Goal: Task Accomplishment & Management: Complete application form

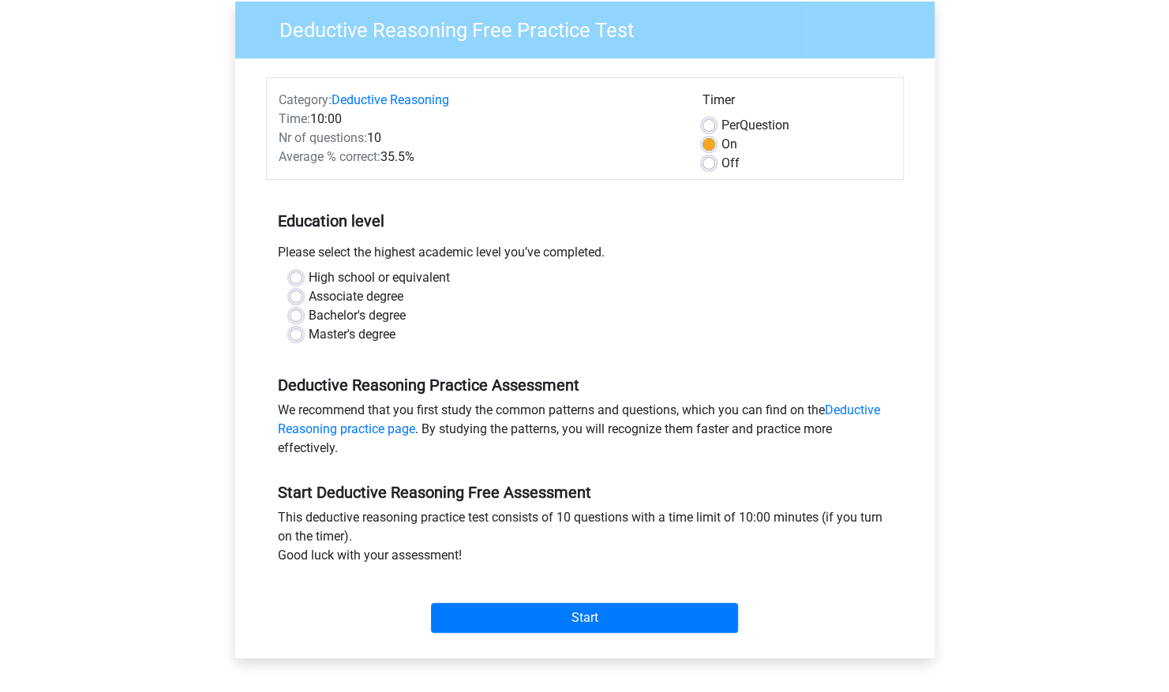
scroll to position [129, 0]
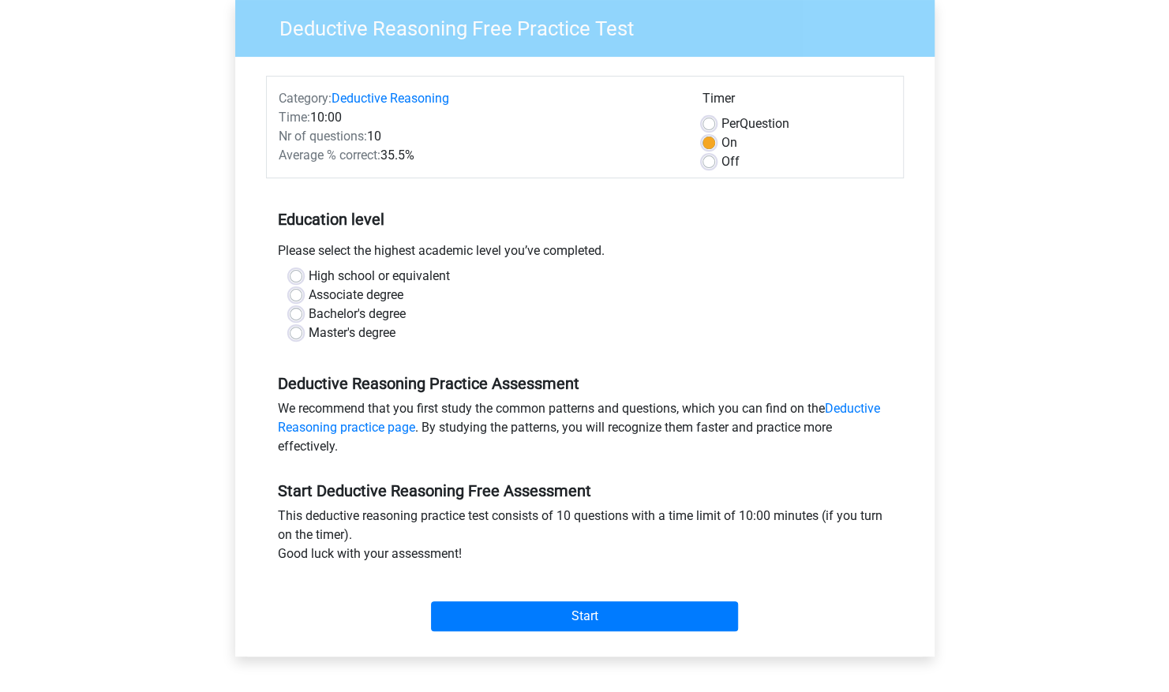
click at [373, 316] on label "Bachelor's degree" at bounding box center [357, 314] width 97 height 19
click at [302, 316] on input "Bachelor's degree" at bounding box center [296, 313] width 13 height 16
radio input "true"
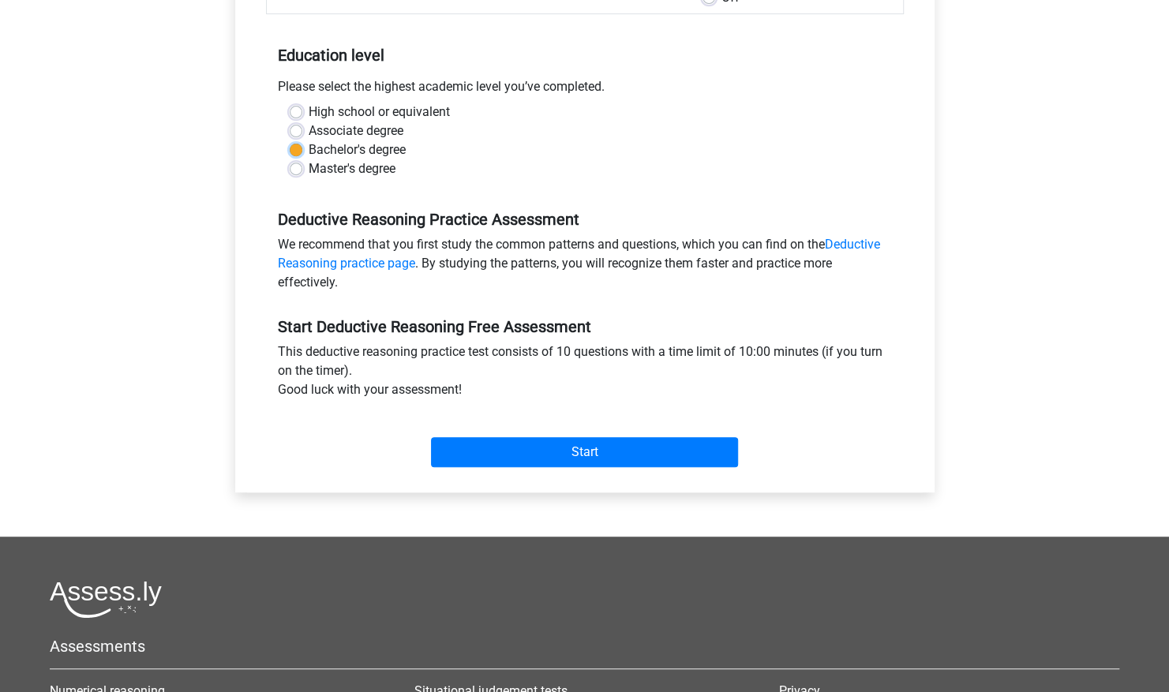
scroll to position [298, 0]
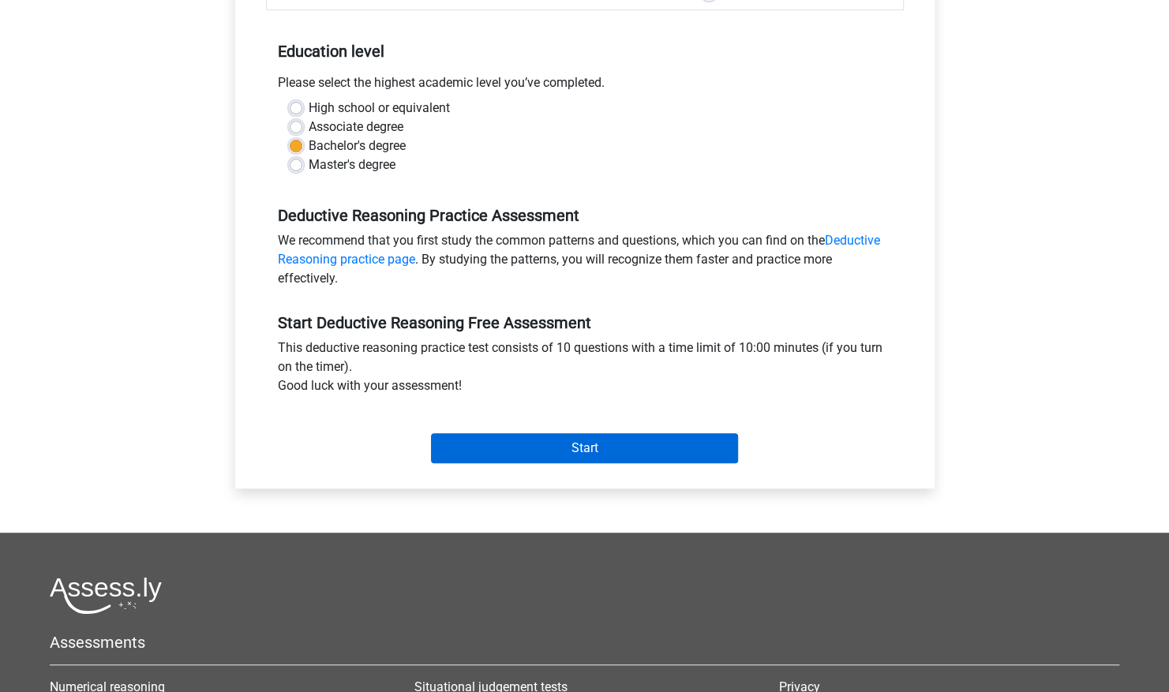
click at [527, 459] on input "Start" at bounding box center [584, 448] width 307 height 30
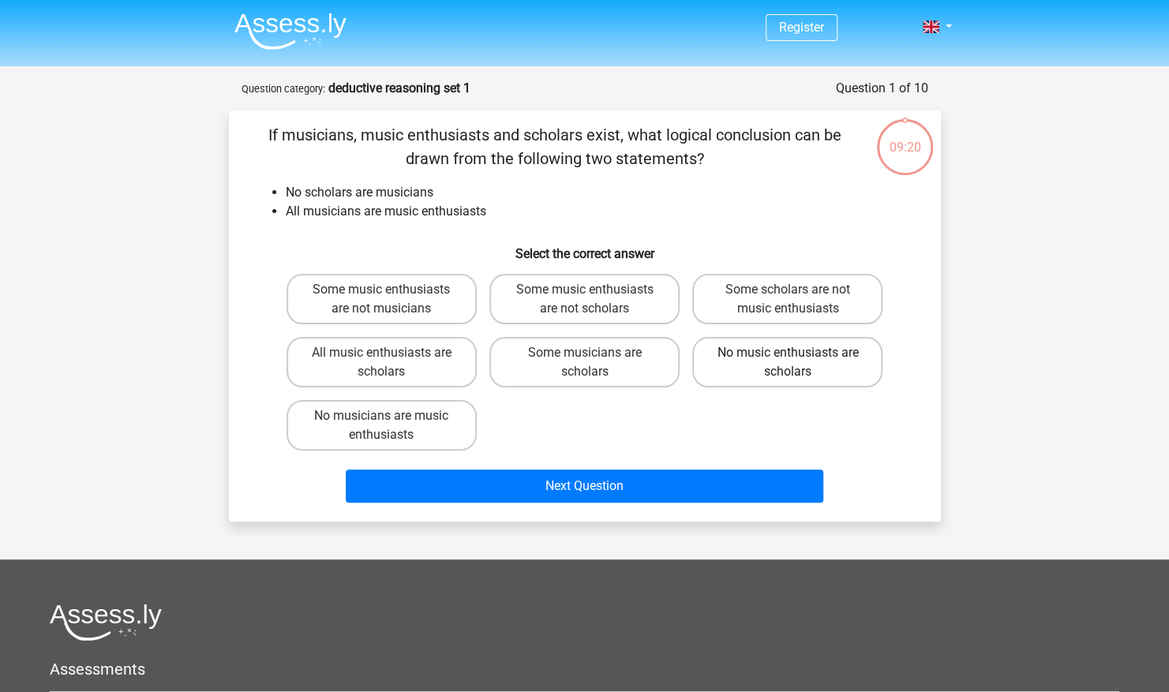
click at [758, 377] on label "No music enthusiasts are scholars" at bounding box center [787, 362] width 190 height 51
click at [788, 363] on input "No music enthusiasts are scholars" at bounding box center [793, 358] width 10 height 10
radio input "true"
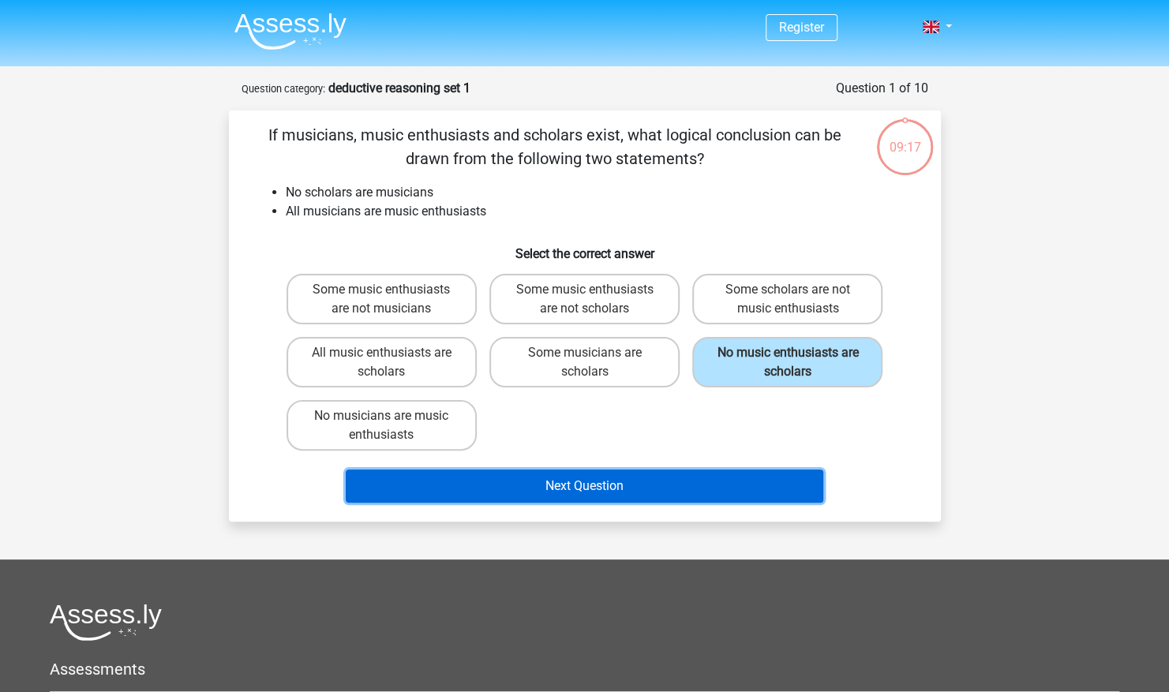
click at [586, 493] on button "Next Question" at bounding box center [585, 486] width 478 height 33
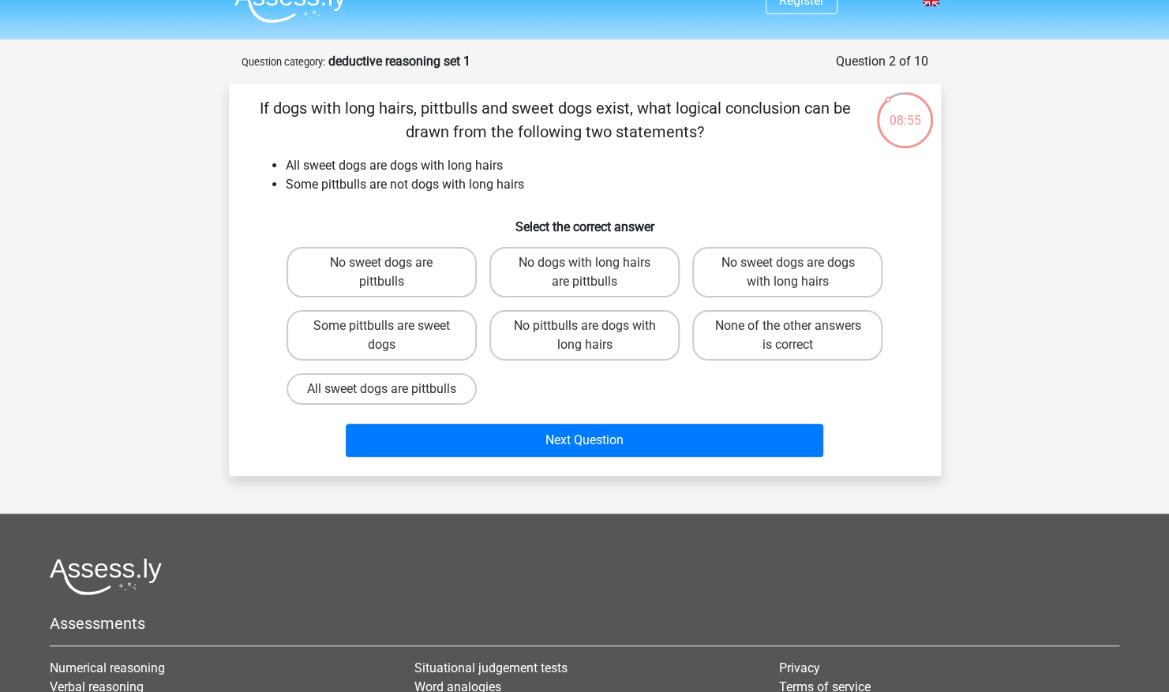
scroll to position [25, 0]
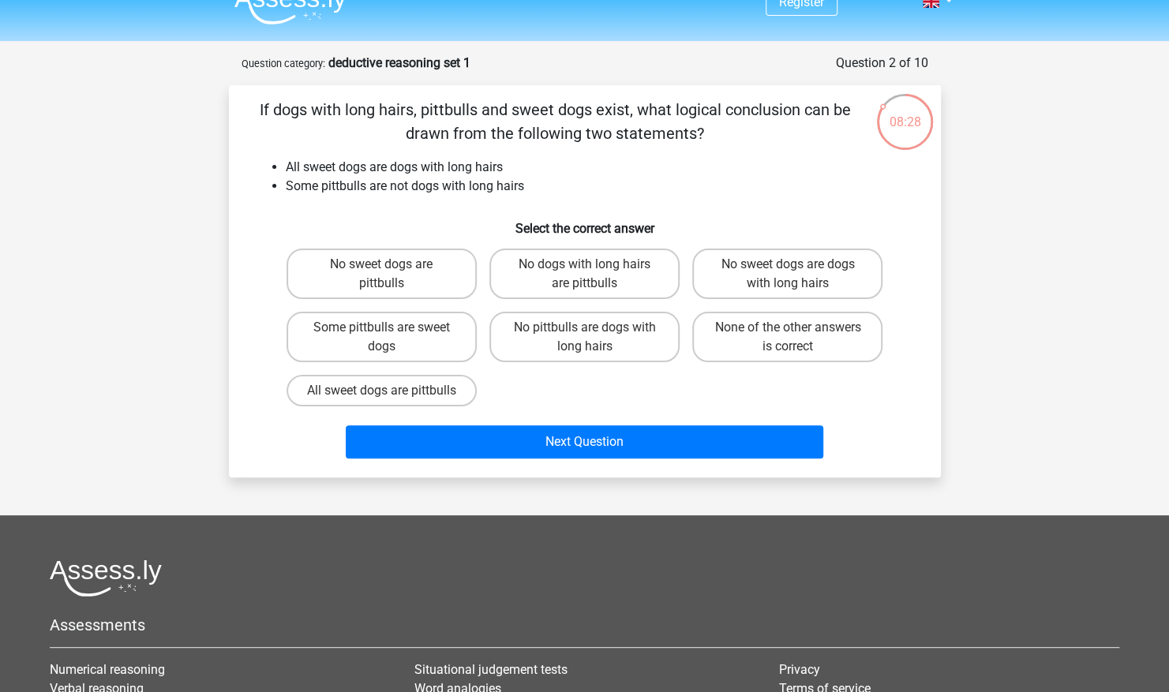
click at [439, 339] on label "Some pittbulls are sweet dogs" at bounding box center [382, 337] width 190 height 51
click at [391, 338] on input "Some pittbulls are sweet dogs" at bounding box center [386, 333] width 10 height 10
radio input "true"
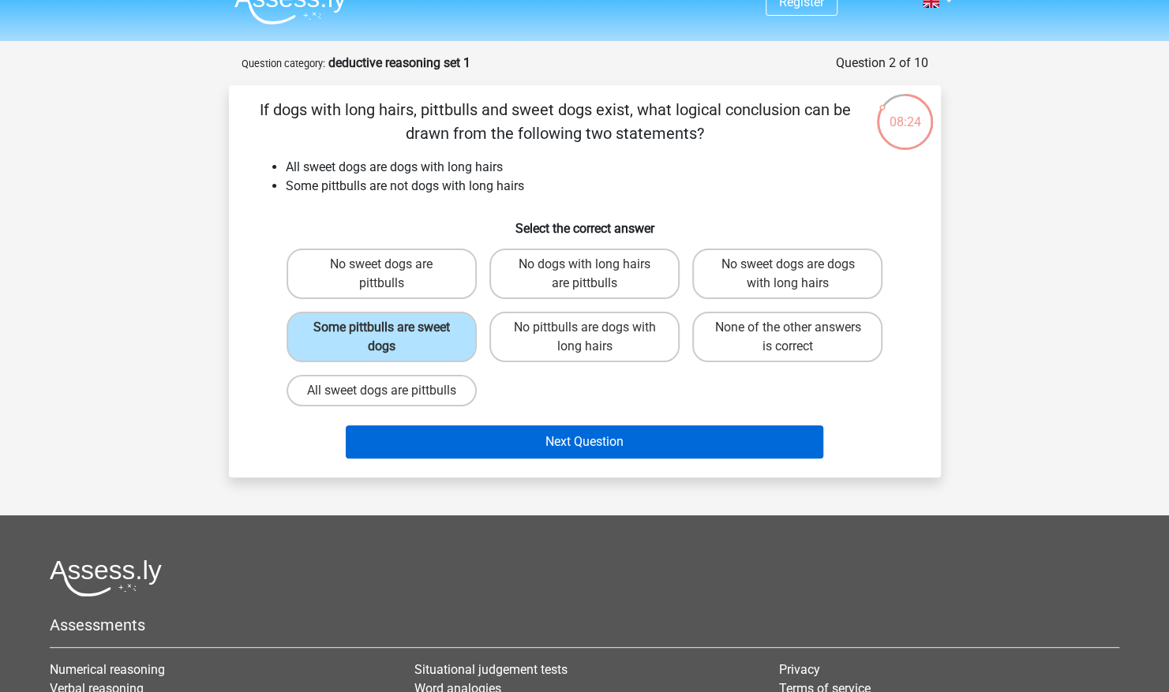
click at [588, 455] on button "Next Question" at bounding box center [585, 441] width 478 height 33
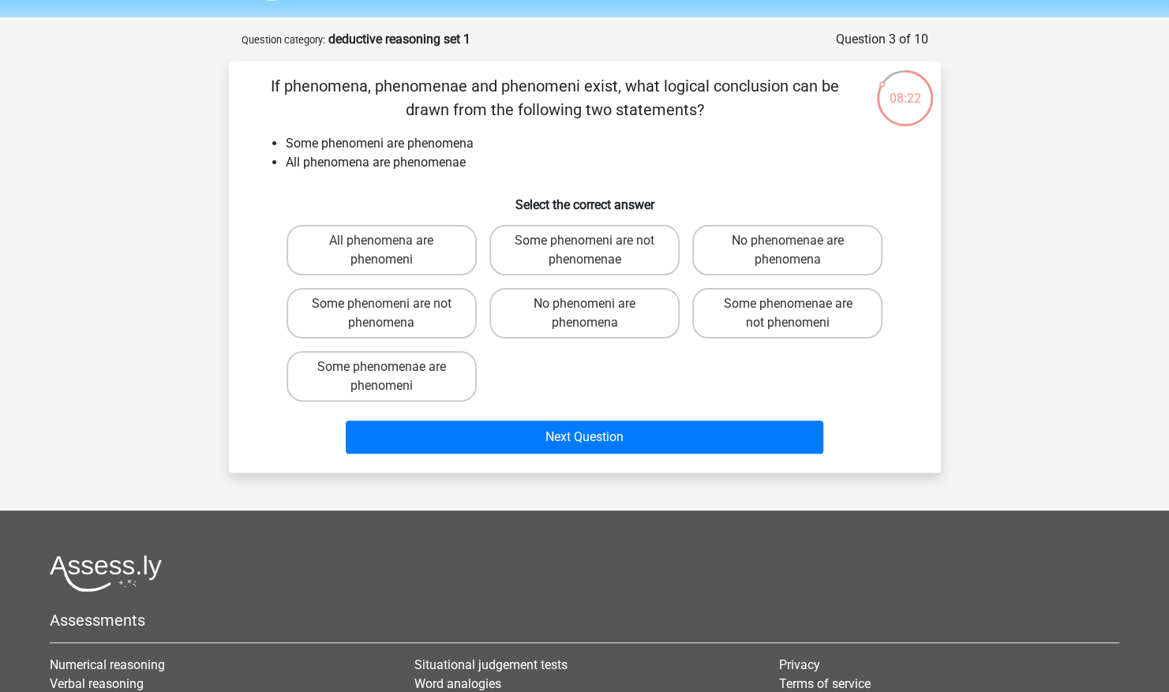
scroll to position [47, 0]
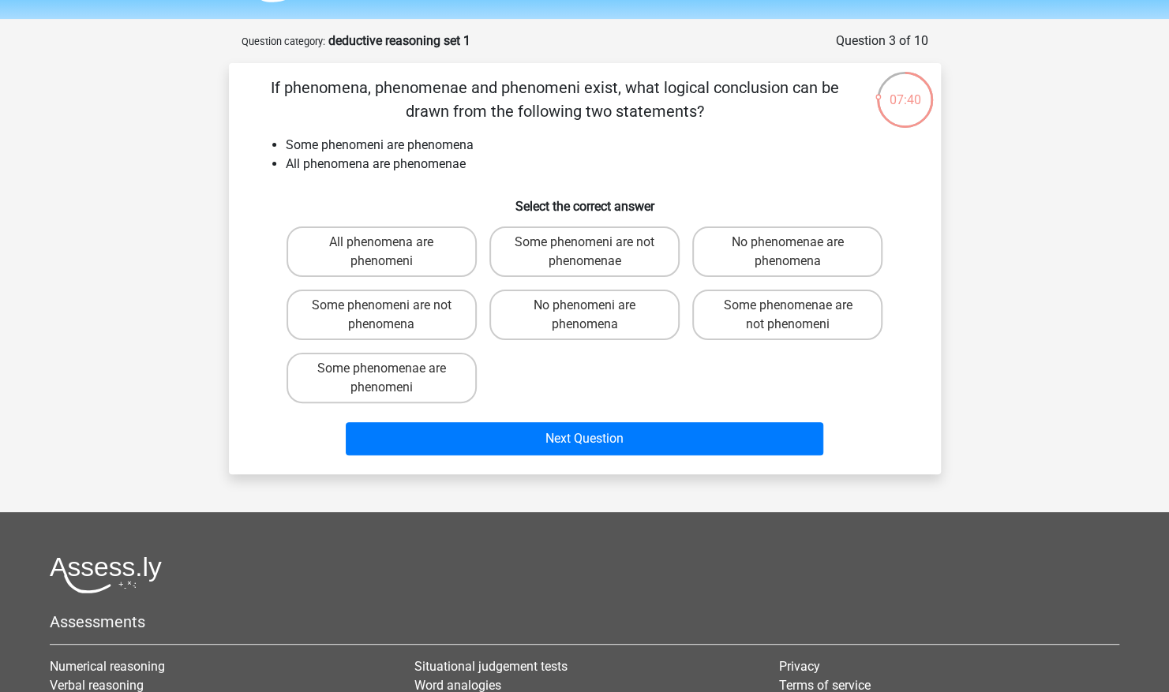
click at [611, 264] on label "Some phenomeni are not phenomenae" at bounding box center [584, 252] width 190 height 51
click at [594, 253] on input "Some phenomeni are not phenomenae" at bounding box center [589, 247] width 10 height 10
radio input "true"
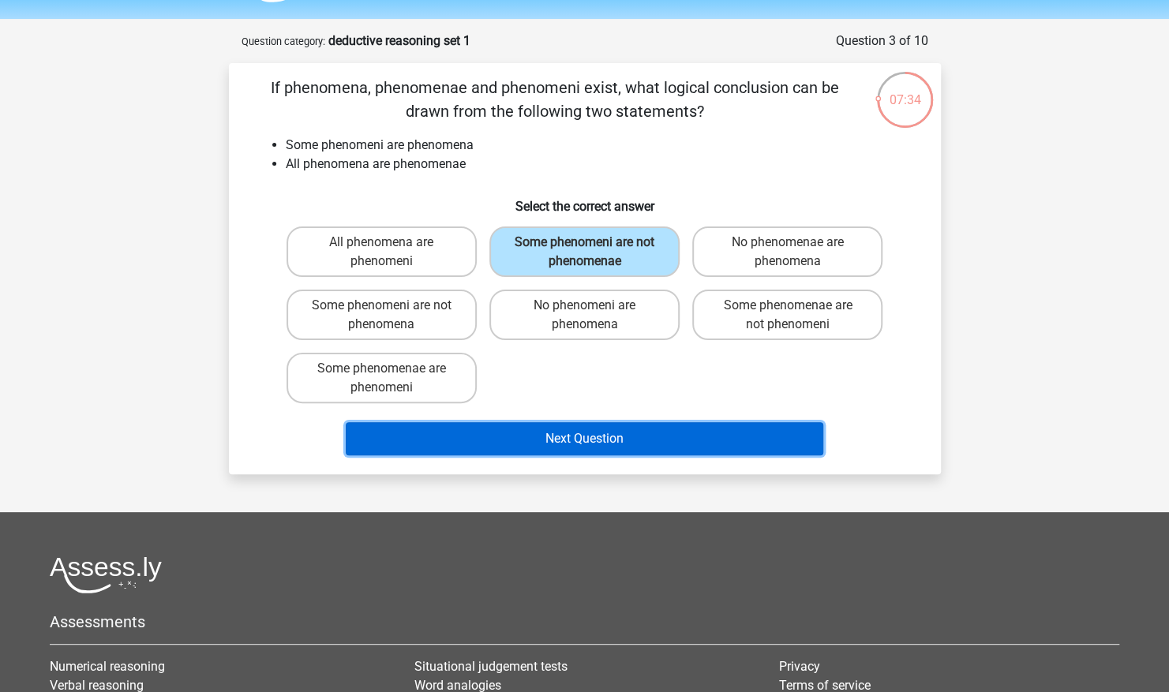
click at [526, 441] on button "Next Question" at bounding box center [585, 438] width 478 height 33
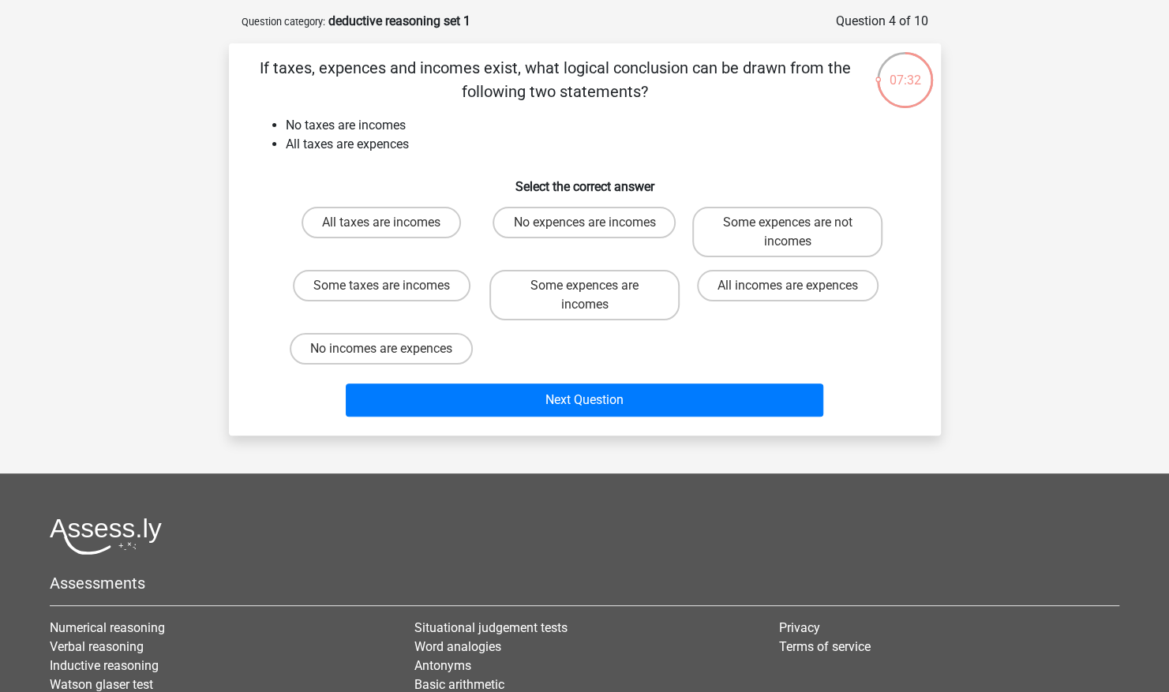
scroll to position [46, 0]
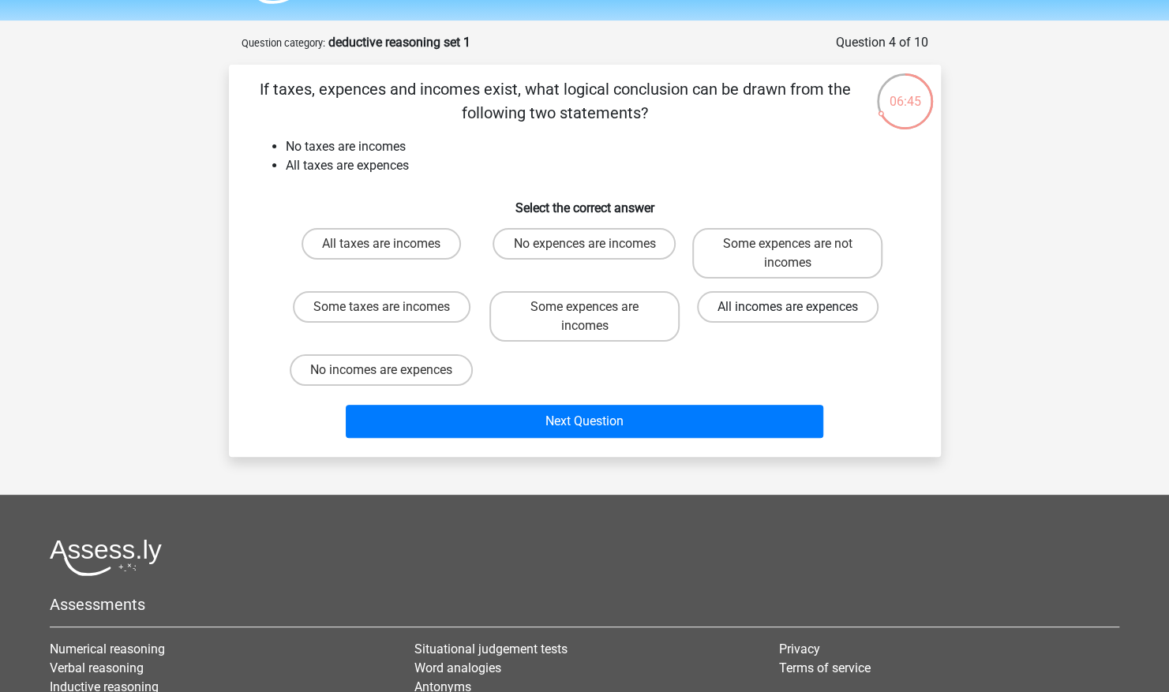
click at [772, 309] on label "All incomes are expences" at bounding box center [788, 307] width 182 height 32
click at [788, 309] on input "All incomes are expences" at bounding box center [793, 312] width 10 height 10
radio input "true"
click at [606, 308] on label "Some expences are incomes" at bounding box center [584, 316] width 190 height 51
click at [594, 308] on input "Some expences are incomes" at bounding box center [589, 312] width 10 height 10
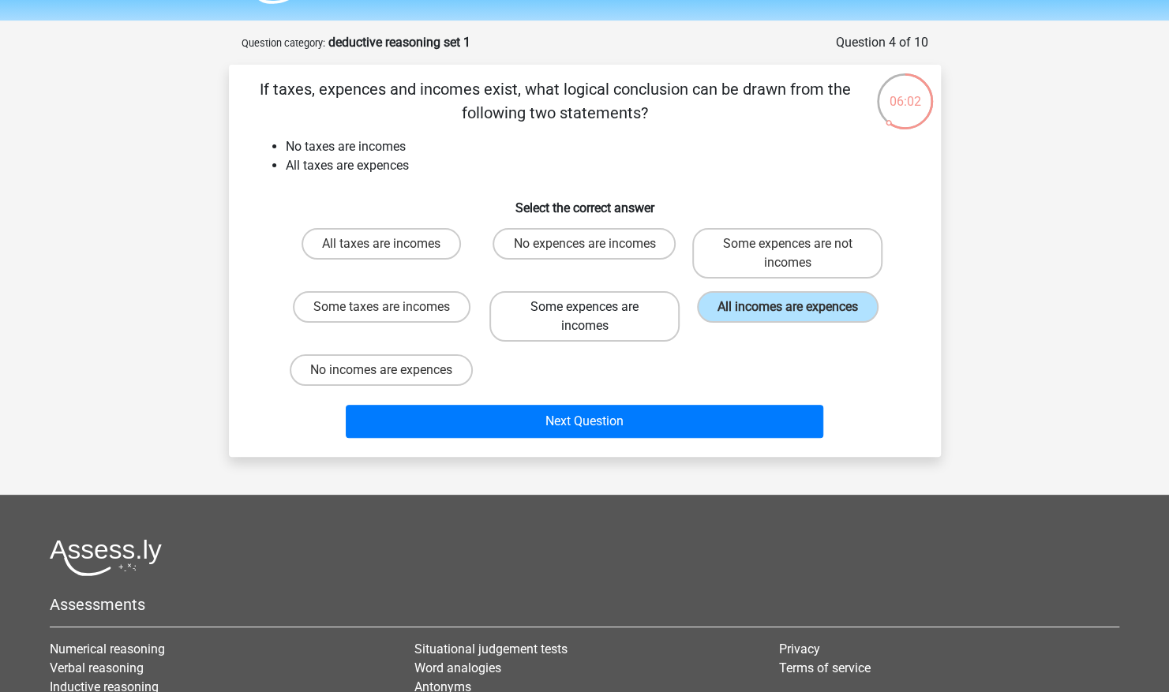
radio input "true"
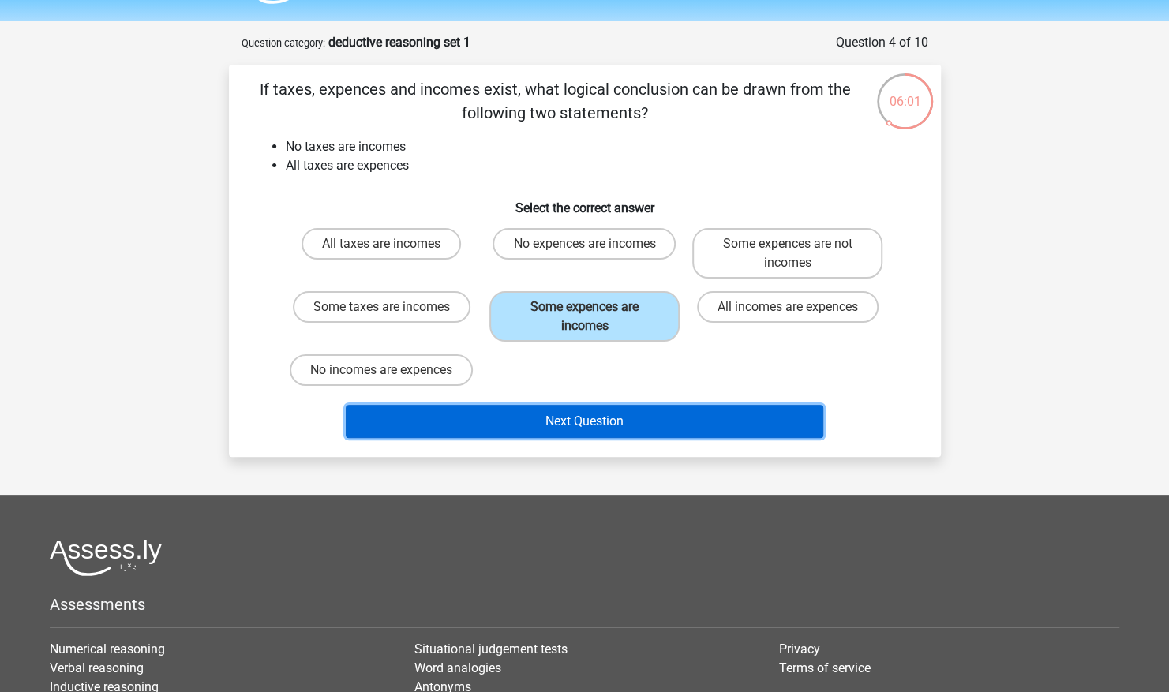
click at [661, 421] on button "Next Question" at bounding box center [585, 421] width 478 height 33
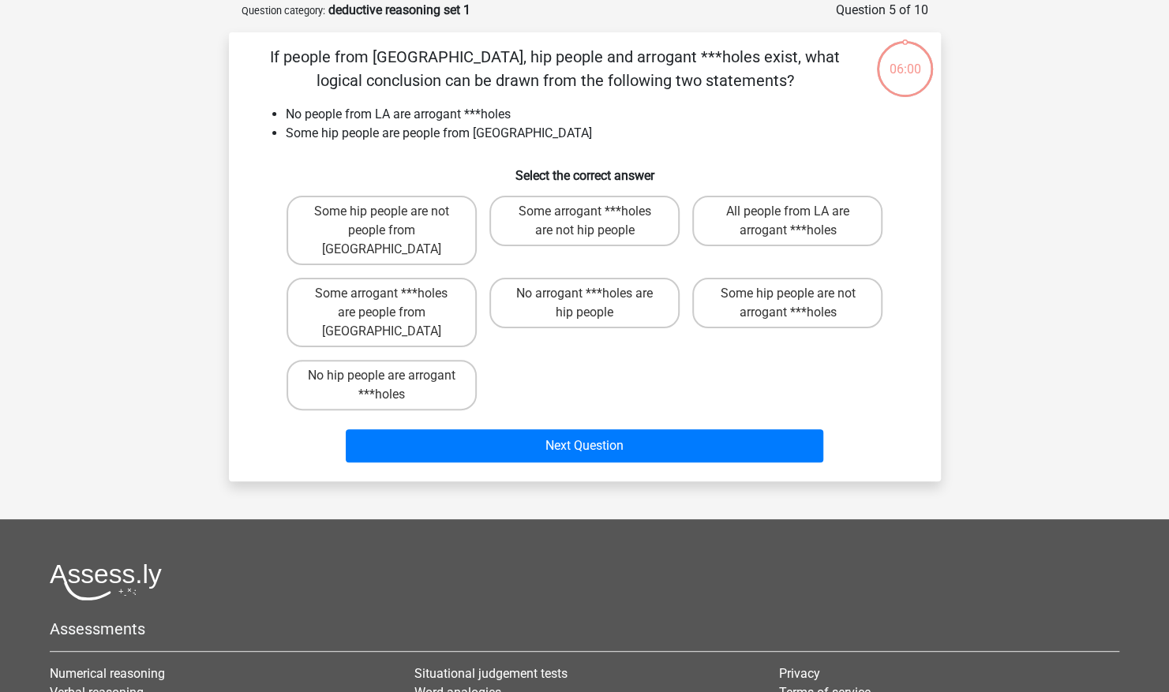
scroll to position [79, 0]
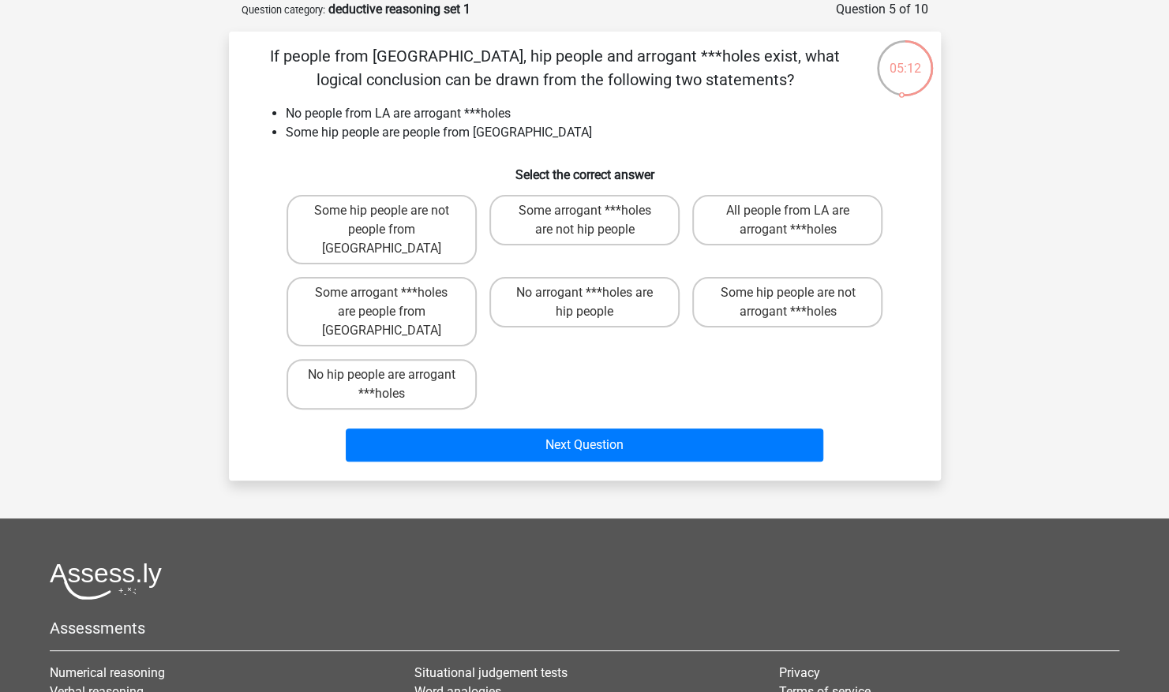
click at [792, 293] on input "Some hip people are not arrogant ***holes" at bounding box center [793, 298] width 10 height 10
radio input "true"
click at [422, 291] on label "Some arrogant ***holes are people from LA" at bounding box center [382, 311] width 190 height 69
click at [391, 293] on input "Some arrogant ***holes are people from LA" at bounding box center [386, 298] width 10 height 10
radio input "true"
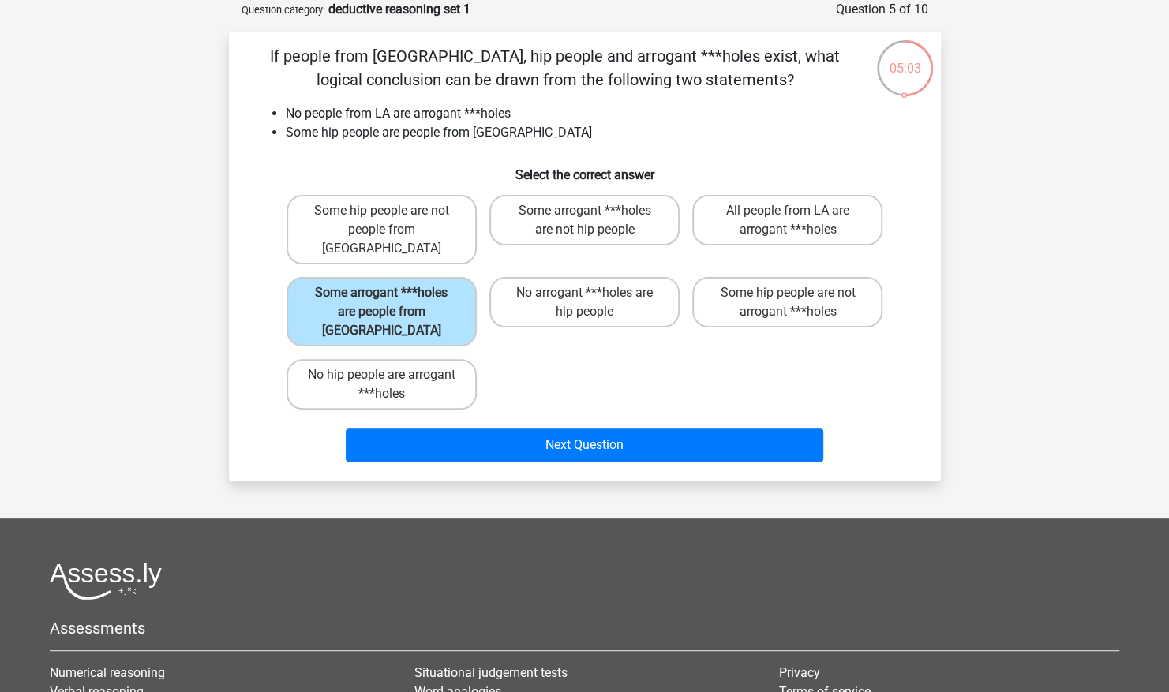
click at [791, 293] on input "Some hip people are not arrogant ***holes" at bounding box center [793, 298] width 10 height 10
radio input "true"
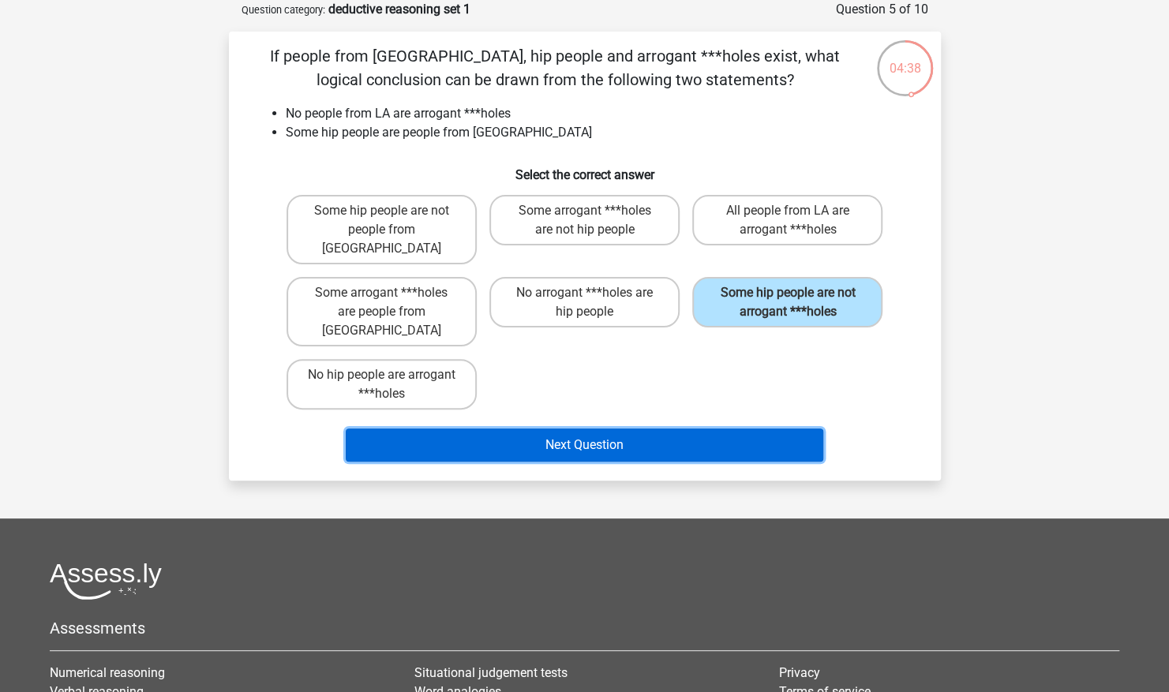
click at [568, 429] on button "Next Question" at bounding box center [585, 445] width 478 height 33
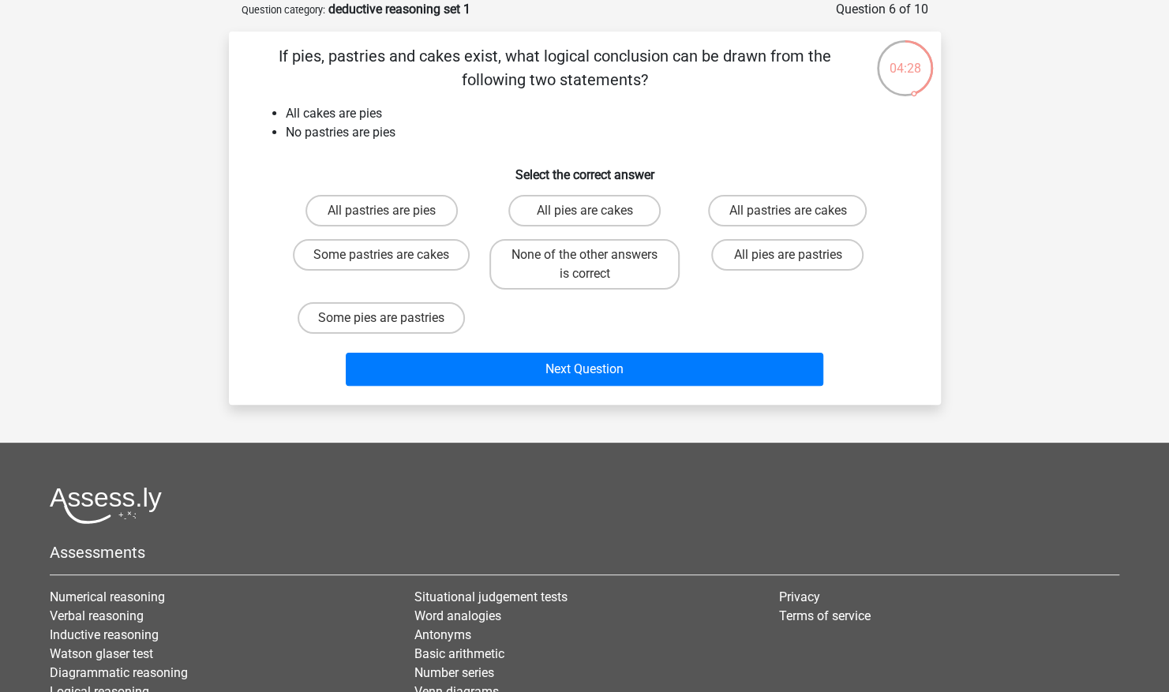
click at [629, 306] on div "All pastries are pies All pies are cakes All pastries are cakes Some pastries a…" at bounding box center [584, 265] width 609 height 152
click at [638, 257] on label "None of the other answers is correct" at bounding box center [584, 264] width 190 height 51
click at [594, 257] on input "None of the other answers is correct" at bounding box center [589, 260] width 10 height 10
radio input "true"
click at [328, 255] on label "Some pastries are cakes" at bounding box center [381, 255] width 177 height 32
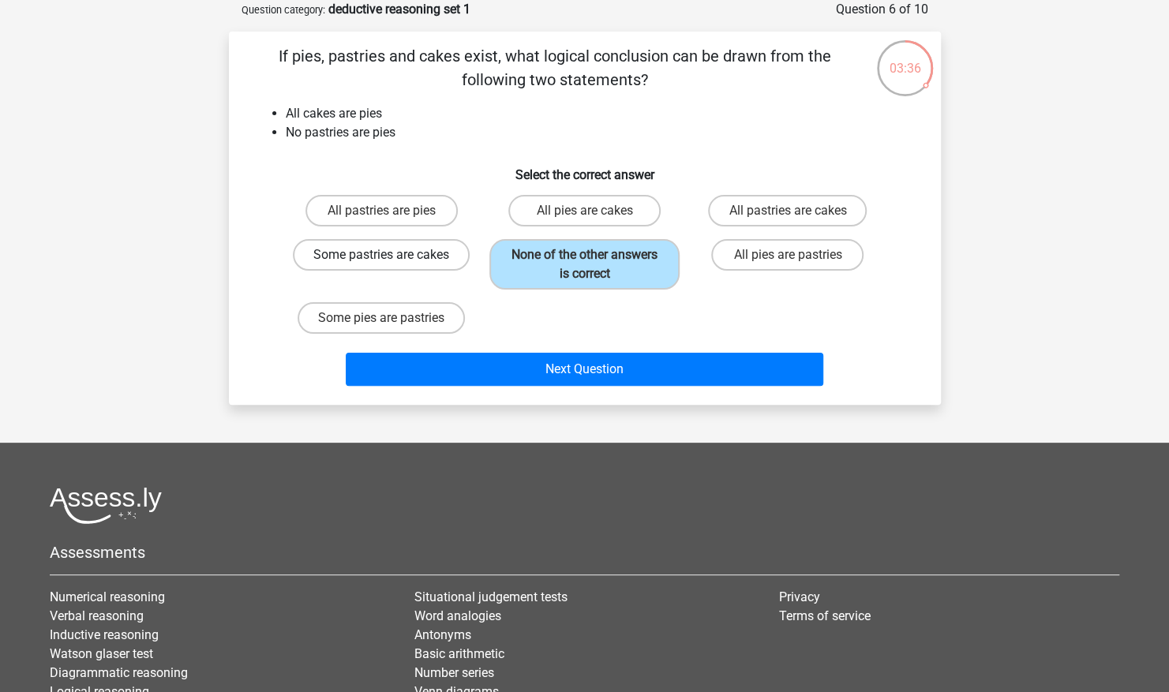
click at [381, 255] on input "Some pastries are cakes" at bounding box center [386, 260] width 10 height 10
radio input "true"
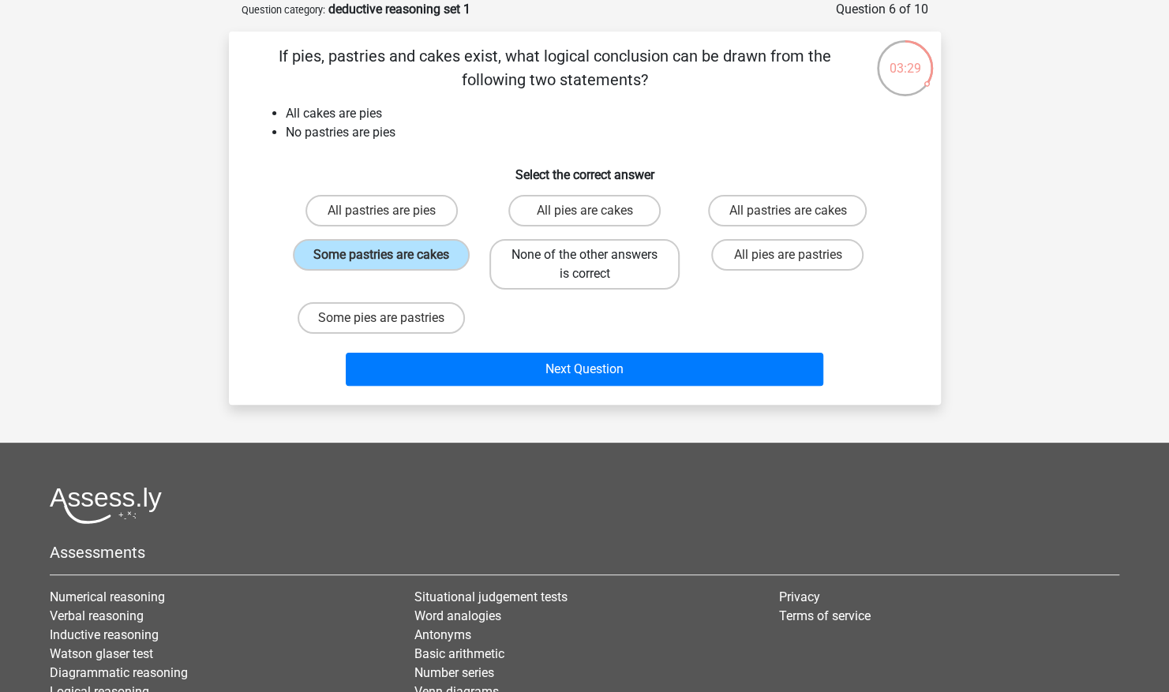
click at [560, 279] on label "None of the other answers is correct" at bounding box center [584, 264] width 190 height 51
click at [584, 265] on input "None of the other answers is correct" at bounding box center [589, 260] width 10 height 10
radio input "true"
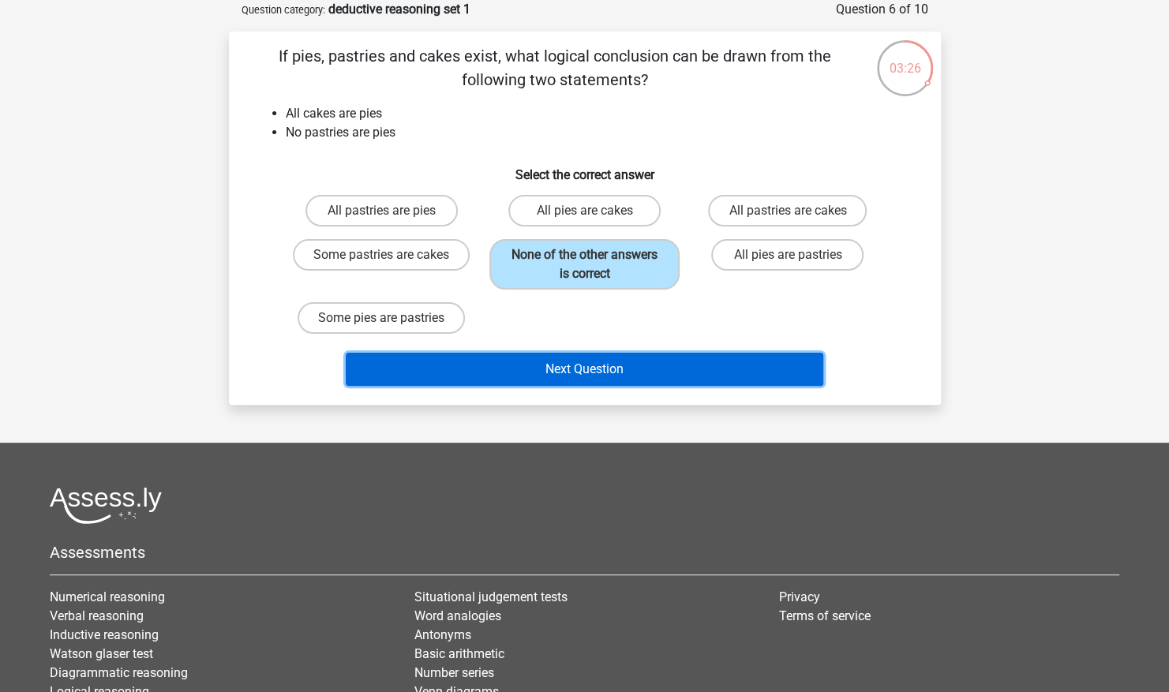
click at [579, 373] on button "Next Question" at bounding box center [585, 369] width 478 height 33
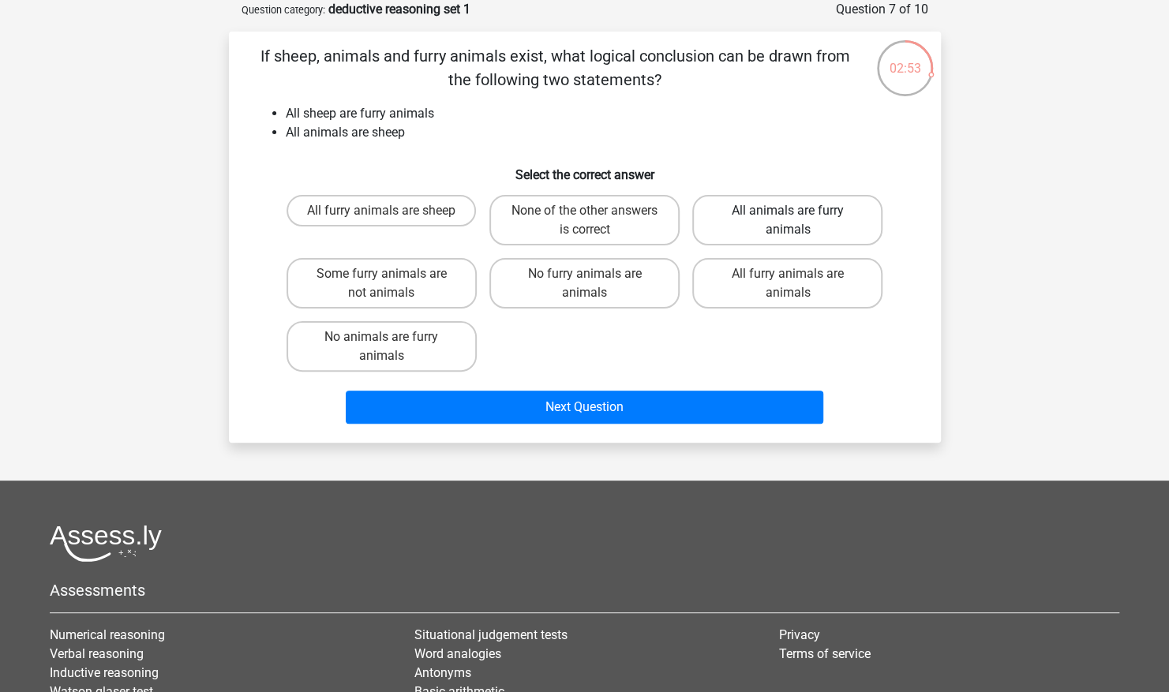
click at [781, 214] on label "All animals are furry animals" at bounding box center [787, 220] width 190 height 51
click at [788, 214] on input "All animals are furry animals" at bounding box center [793, 216] width 10 height 10
radio input "true"
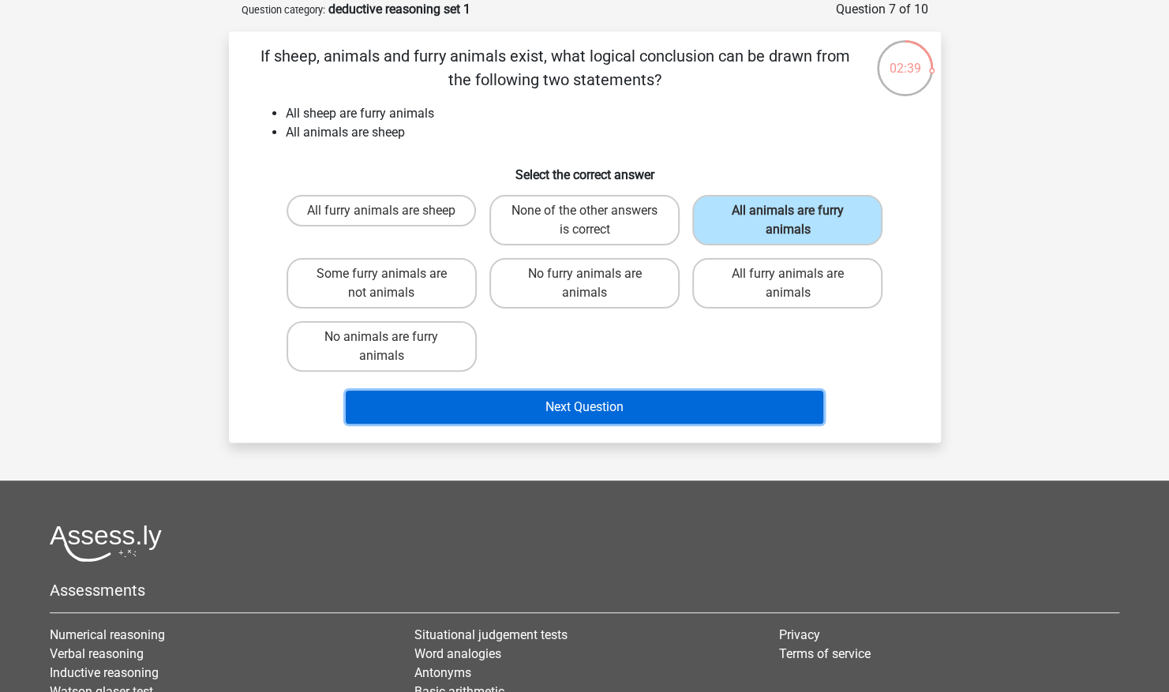
click at [619, 405] on button "Next Question" at bounding box center [585, 407] width 478 height 33
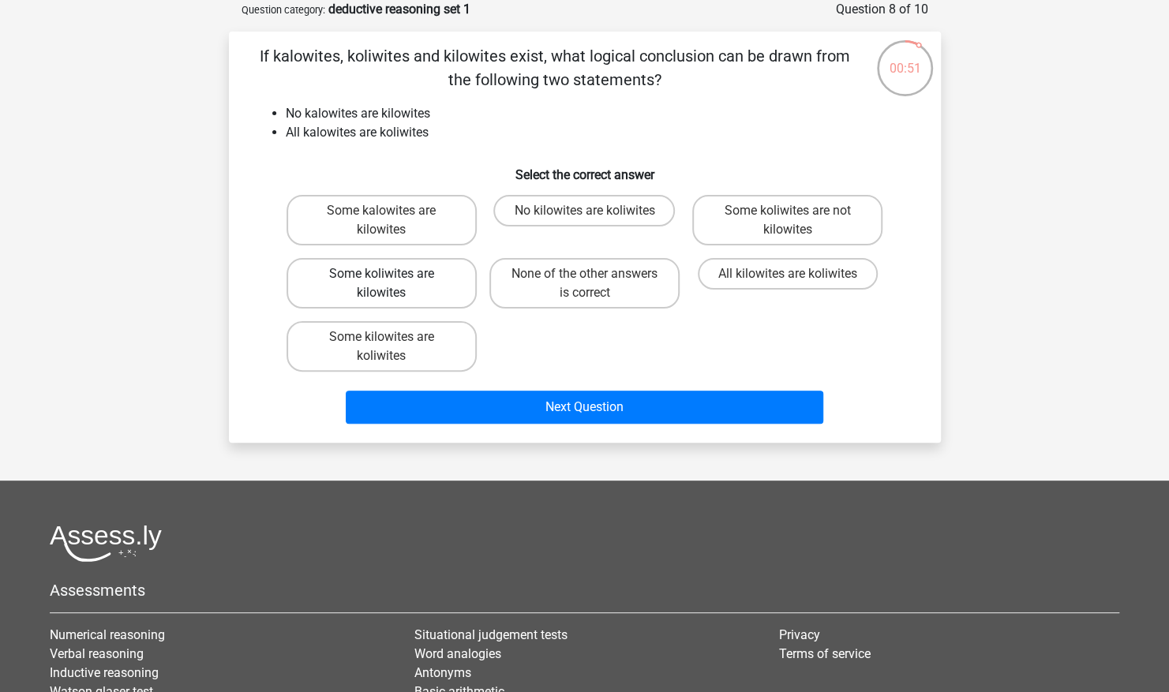
click at [428, 287] on label "Some koliwites are kilowites" at bounding box center [382, 283] width 190 height 51
click at [391, 284] on input "Some koliwites are kilowites" at bounding box center [386, 279] width 10 height 10
radio input "true"
click at [448, 348] on label "Some kilowites are koliwites" at bounding box center [382, 346] width 190 height 51
click at [391, 347] on input "Some kilowites are koliwites" at bounding box center [386, 342] width 10 height 10
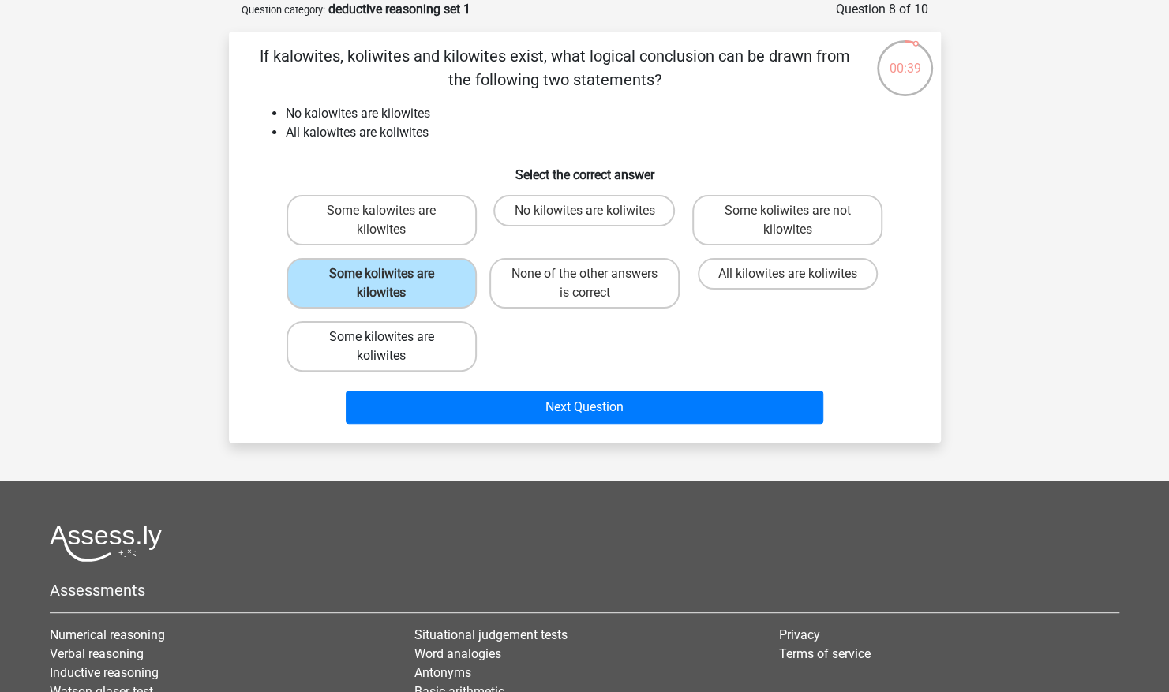
radio input "true"
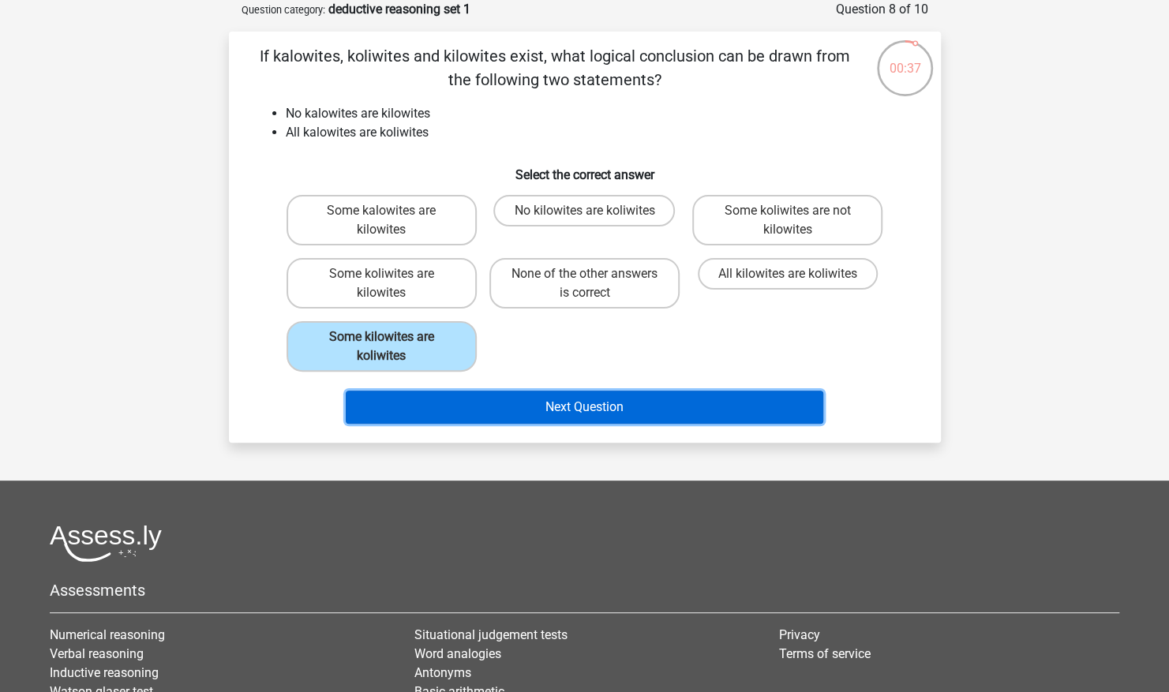
click at [571, 410] on button "Next Question" at bounding box center [585, 407] width 478 height 33
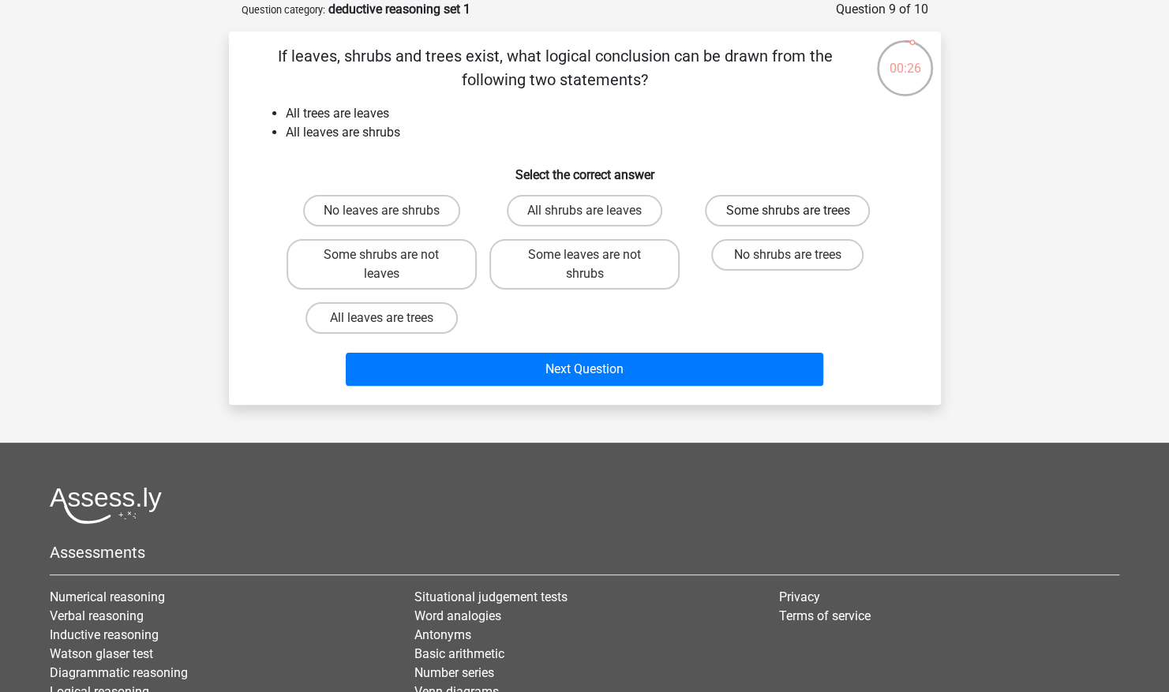
click at [800, 206] on label "Some shrubs are trees" at bounding box center [787, 211] width 165 height 32
click at [798, 211] on input "Some shrubs are trees" at bounding box center [793, 216] width 10 height 10
radio input "true"
click at [785, 253] on label "No shrubs are trees" at bounding box center [787, 255] width 152 height 32
click at [788, 255] on input "No shrubs are trees" at bounding box center [793, 260] width 10 height 10
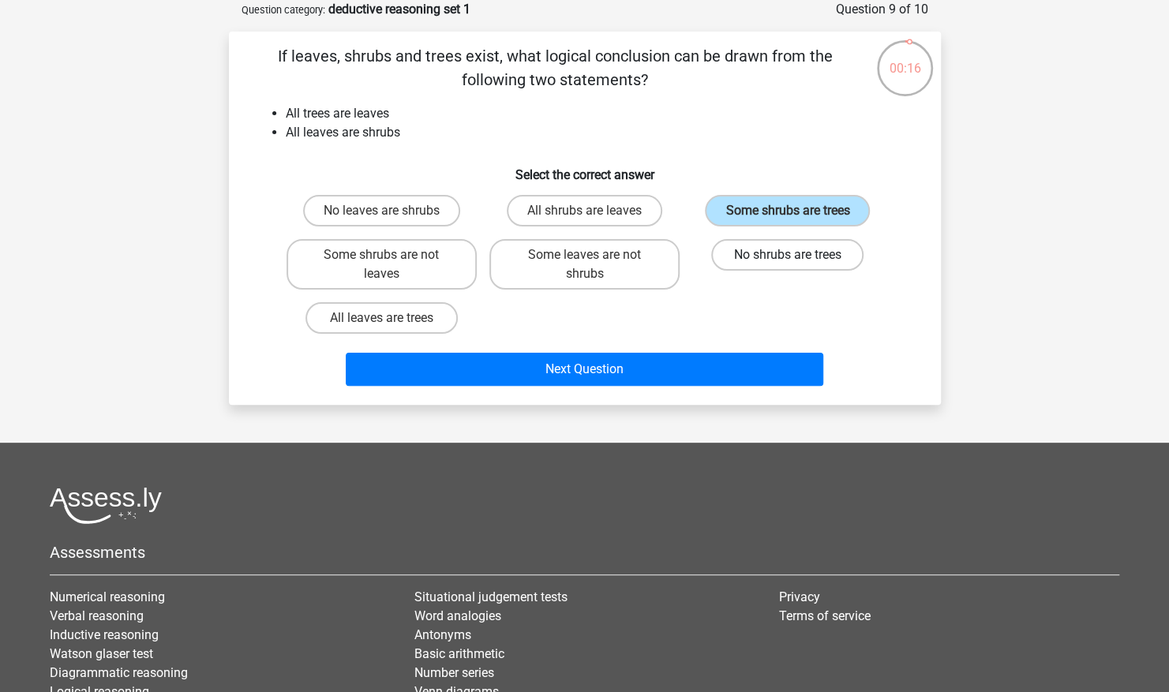
radio input "true"
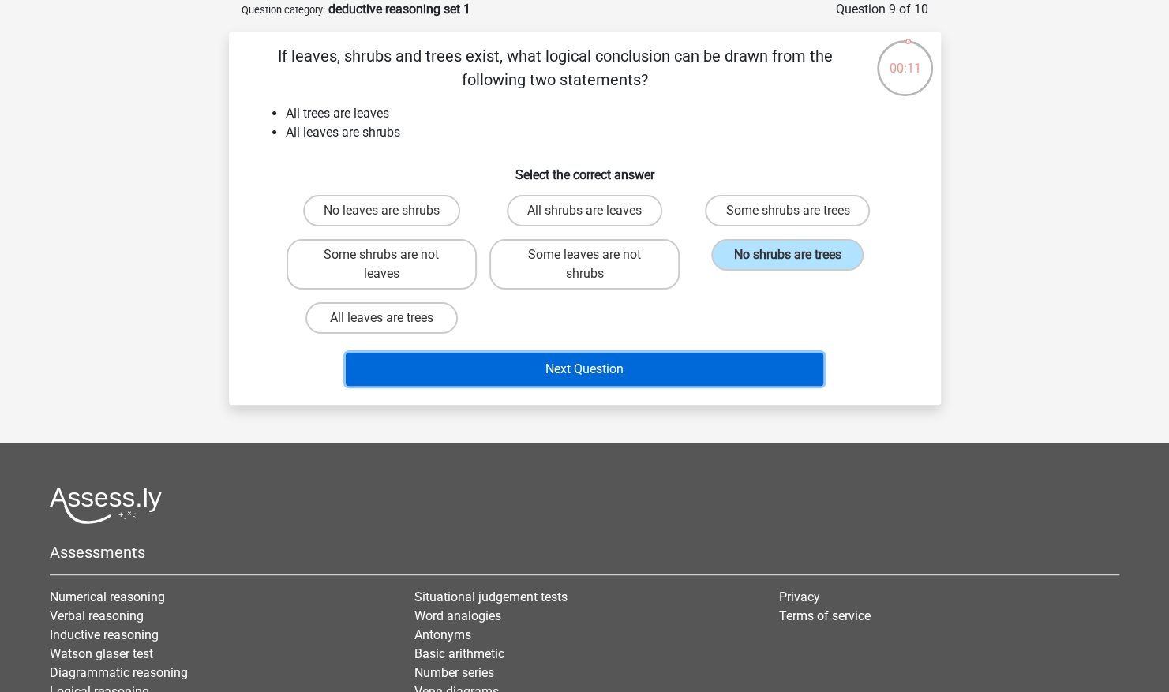
click at [557, 369] on button "Next Question" at bounding box center [585, 369] width 478 height 33
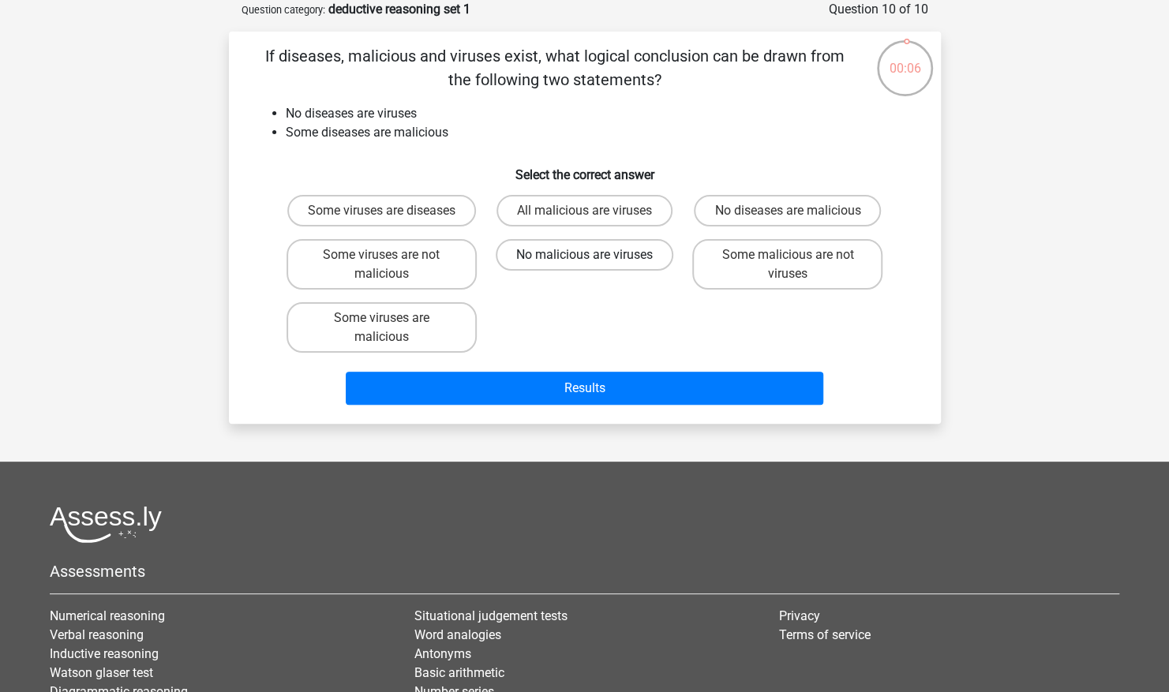
click at [601, 271] on label "No malicious are viruses" at bounding box center [585, 255] width 178 height 32
click at [594, 265] on input "No malicious are viruses" at bounding box center [589, 260] width 10 height 10
radio input "true"
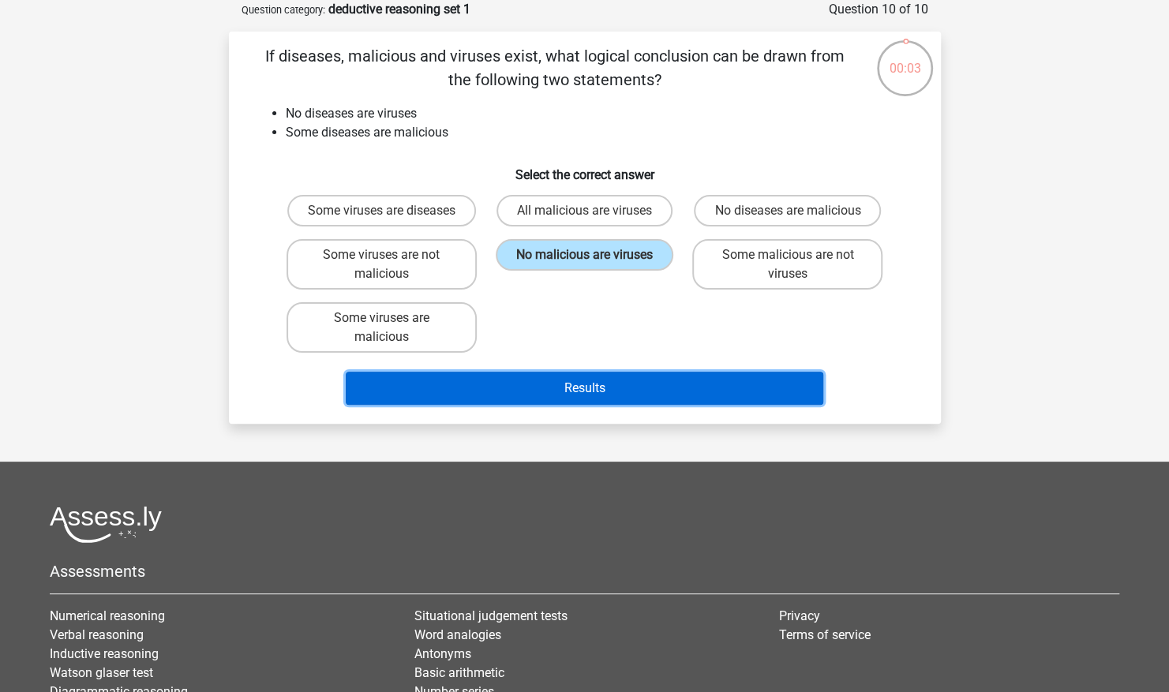
click at [582, 405] on button "Results" at bounding box center [585, 388] width 478 height 33
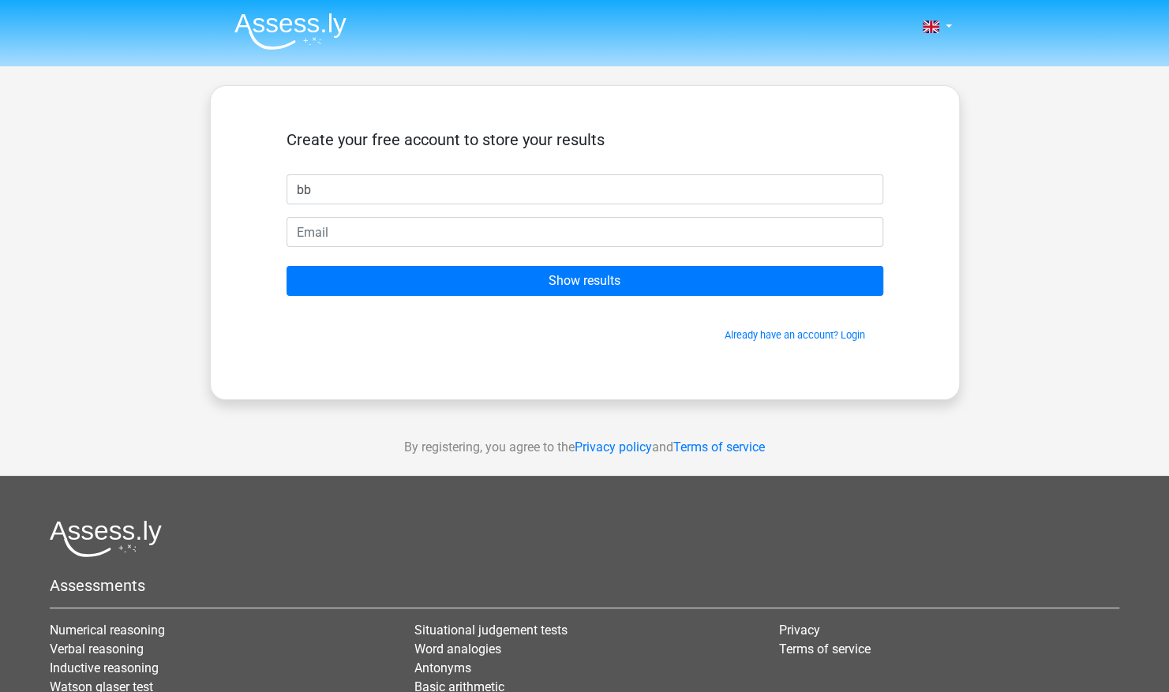
type input "bb"
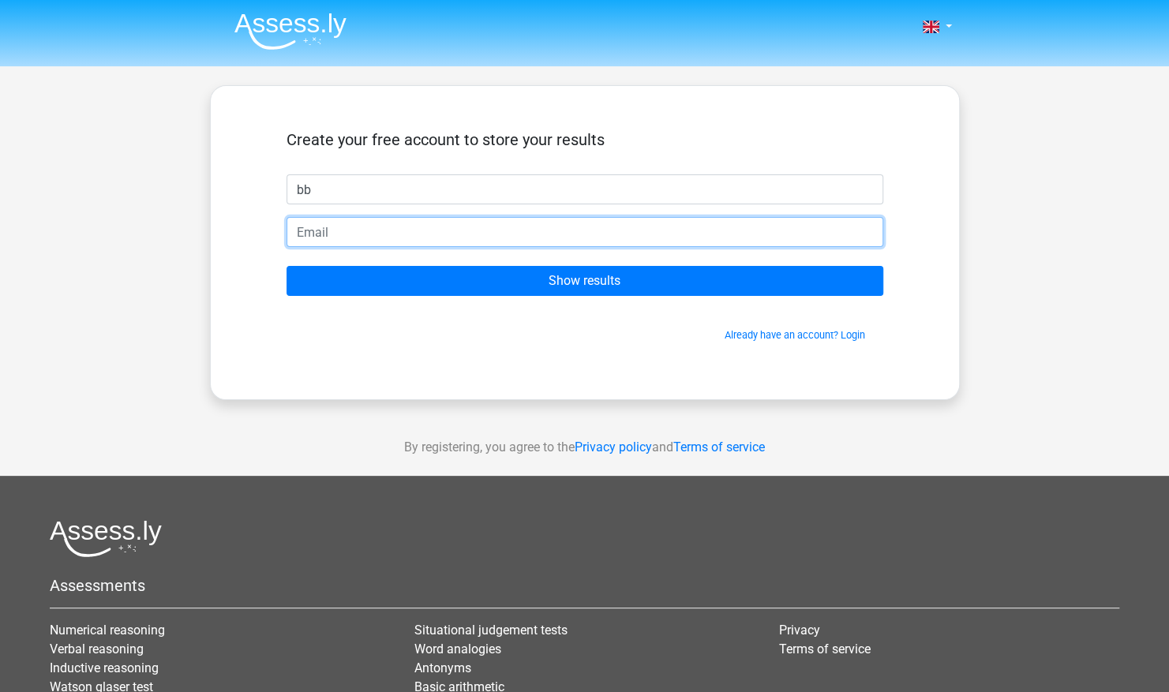
click at [485, 235] on input "email" at bounding box center [585, 232] width 597 height 30
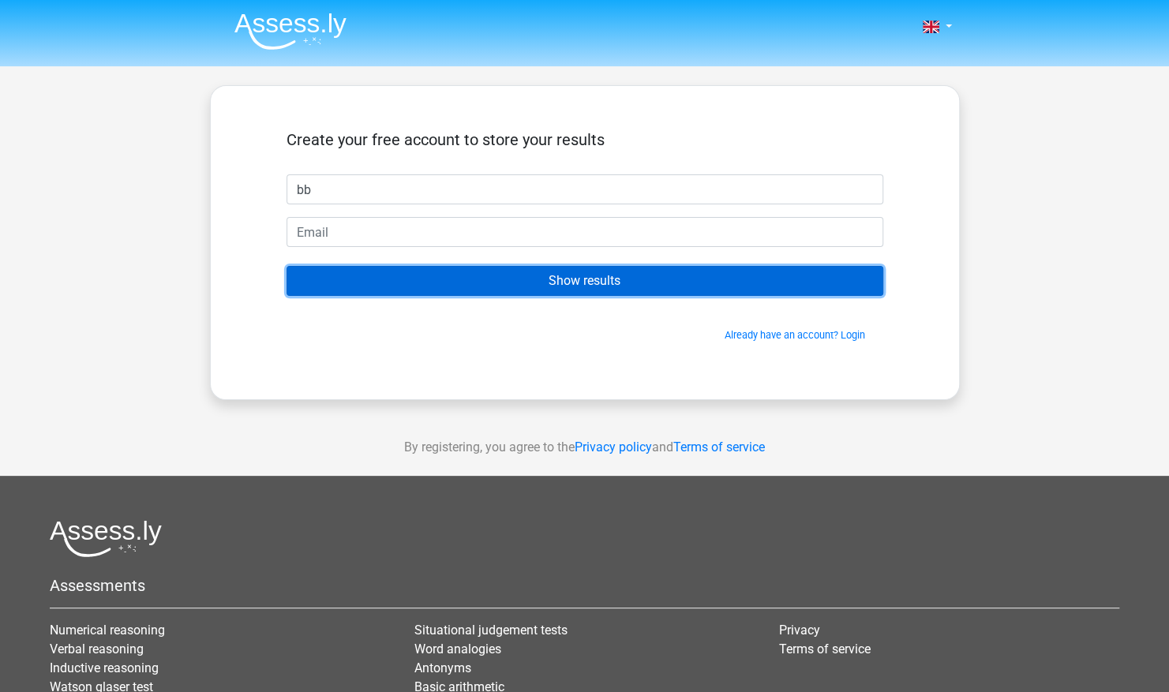
click at [548, 279] on input "Show results" at bounding box center [585, 281] width 597 height 30
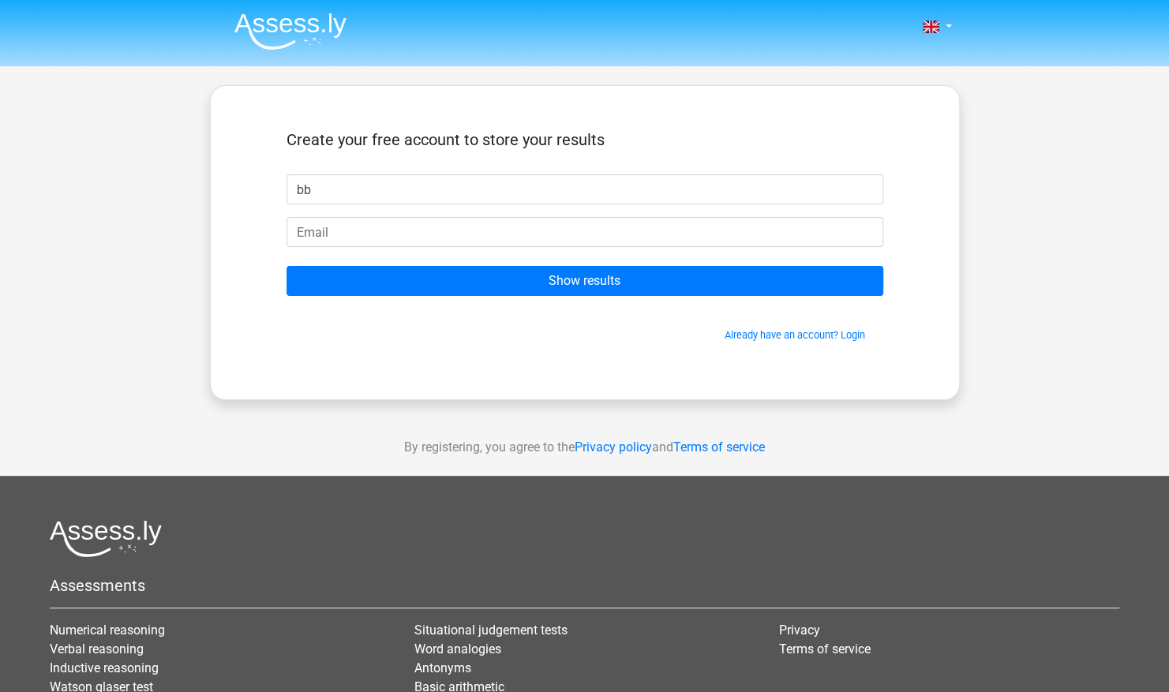
click at [614, 321] on div "Already have an account? Login" at bounding box center [585, 326] width 597 height 34
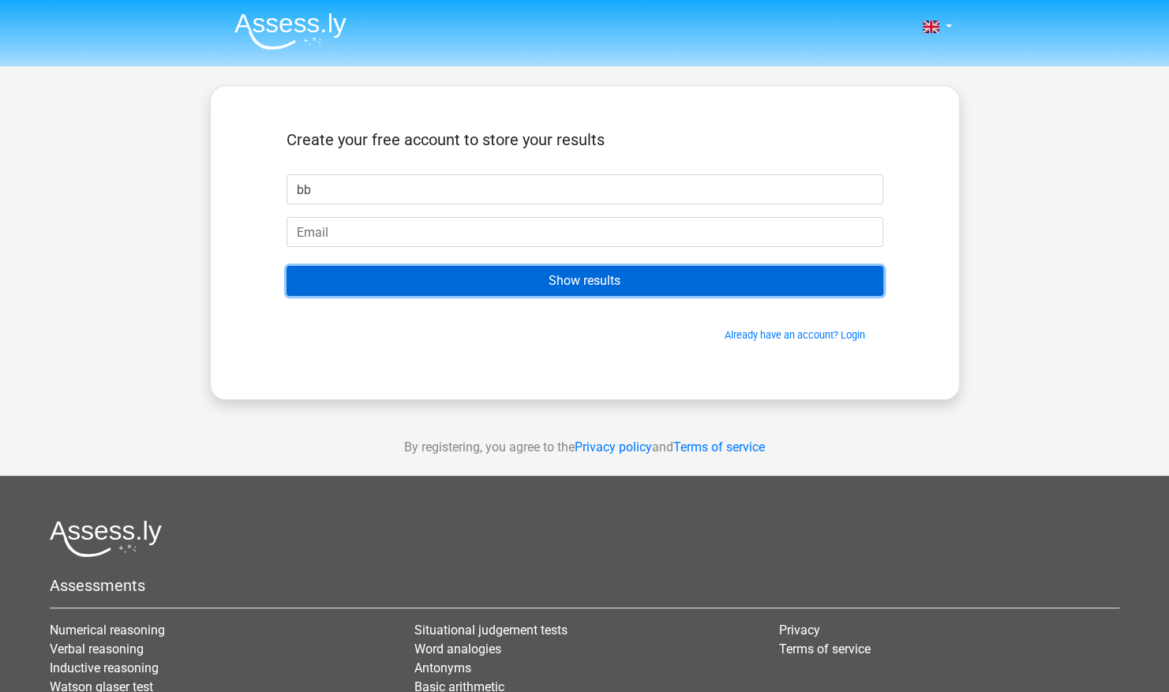
click at [638, 286] on input "Show results" at bounding box center [585, 281] width 597 height 30
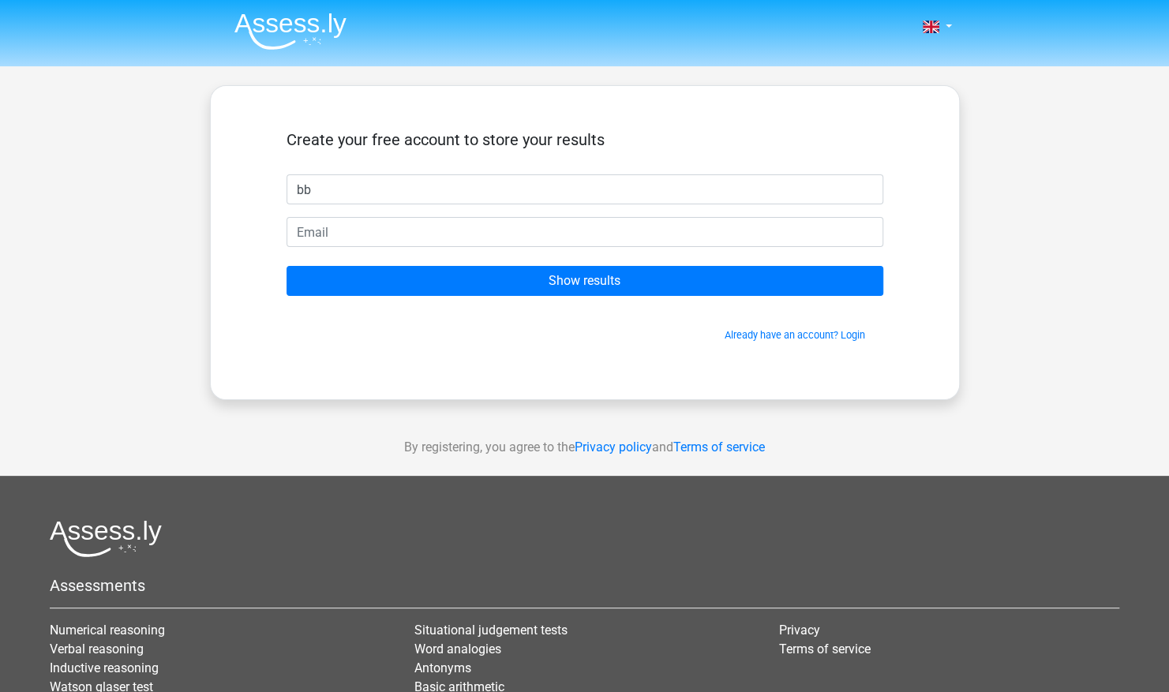
click at [562, 349] on div "Create your free account to store your results bb Show results Already have an …" at bounding box center [585, 243] width 672 height 238
